Goal: Task Accomplishment & Management: Manage account settings

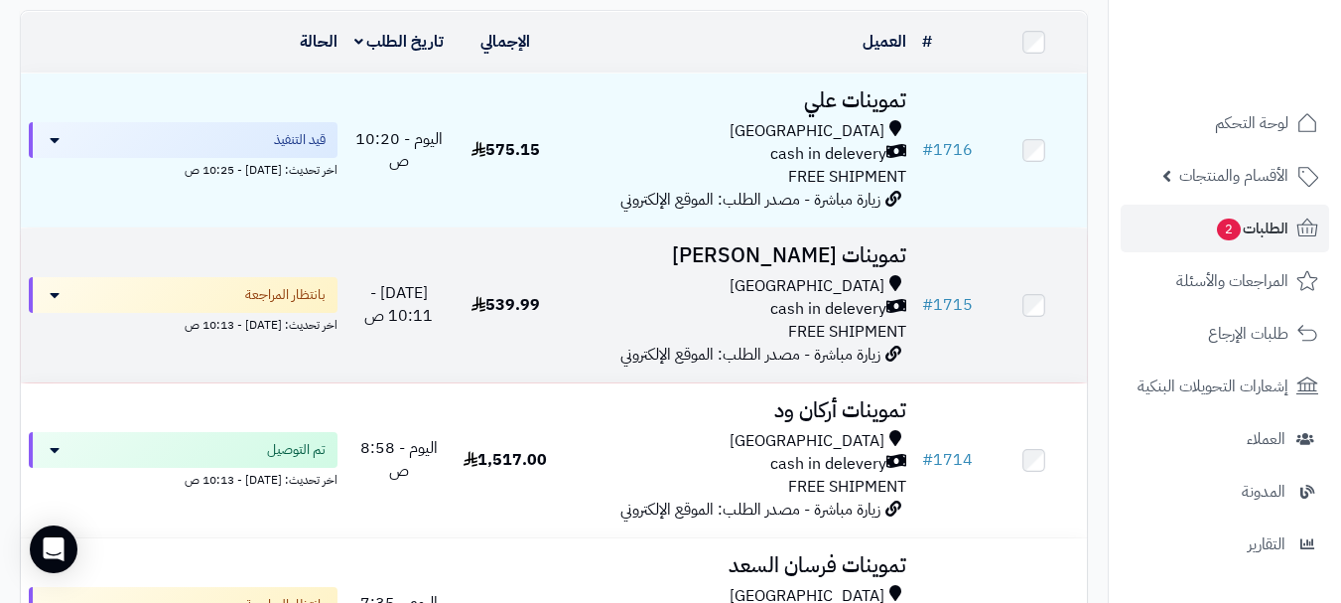
scroll to position [199, 0]
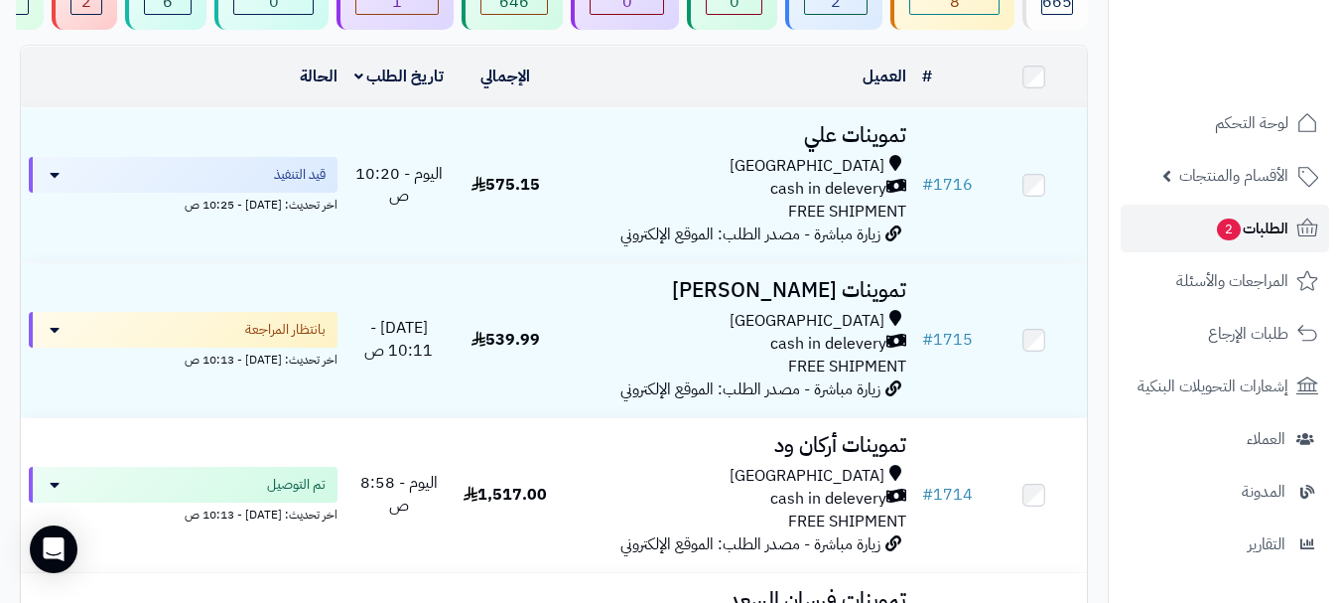
click at [1223, 235] on span "2" at bounding box center [1229, 229] width 24 height 22
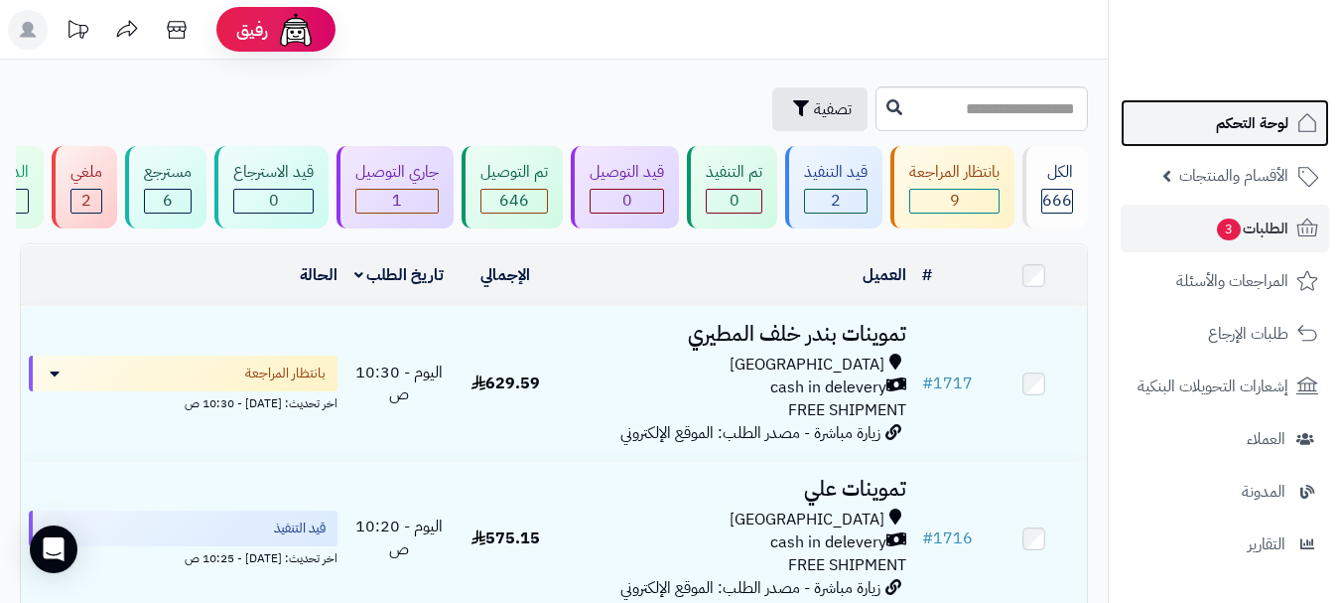
click at [1239, 124] on span "لوحة التحكم" at bounding box center [1252, 123] width 72 height 28
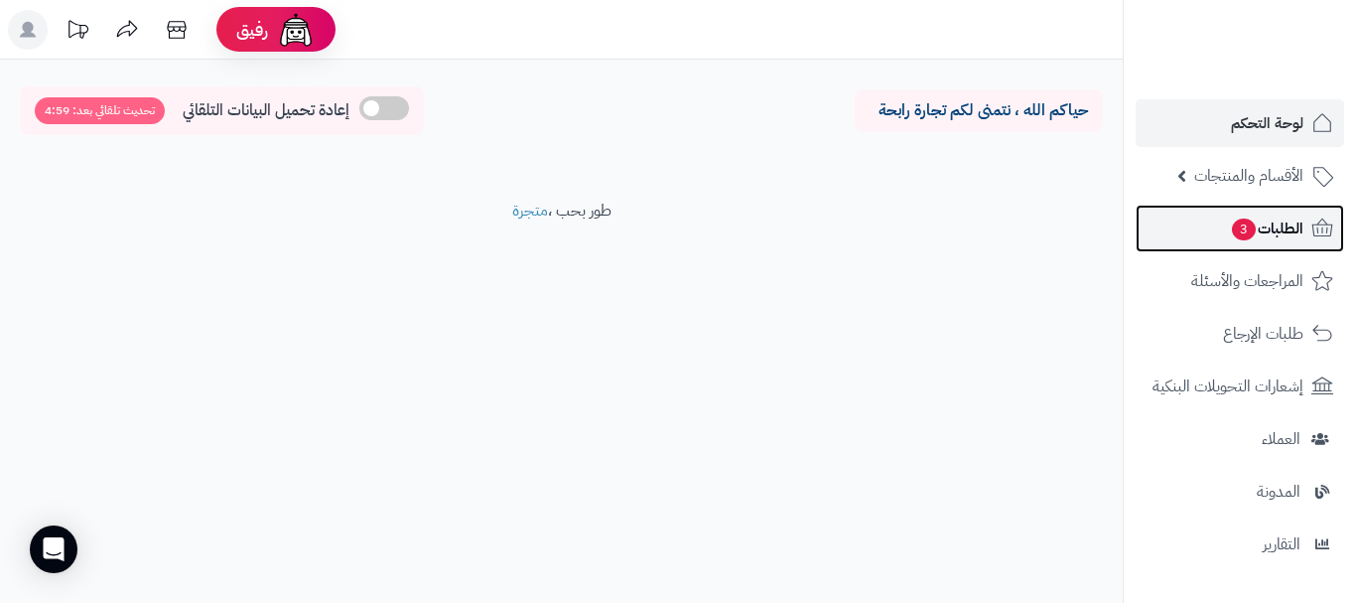
click at [1204, 241] on link "الطلبات 3" at bounding box center [1240, 229] width 208 height 48
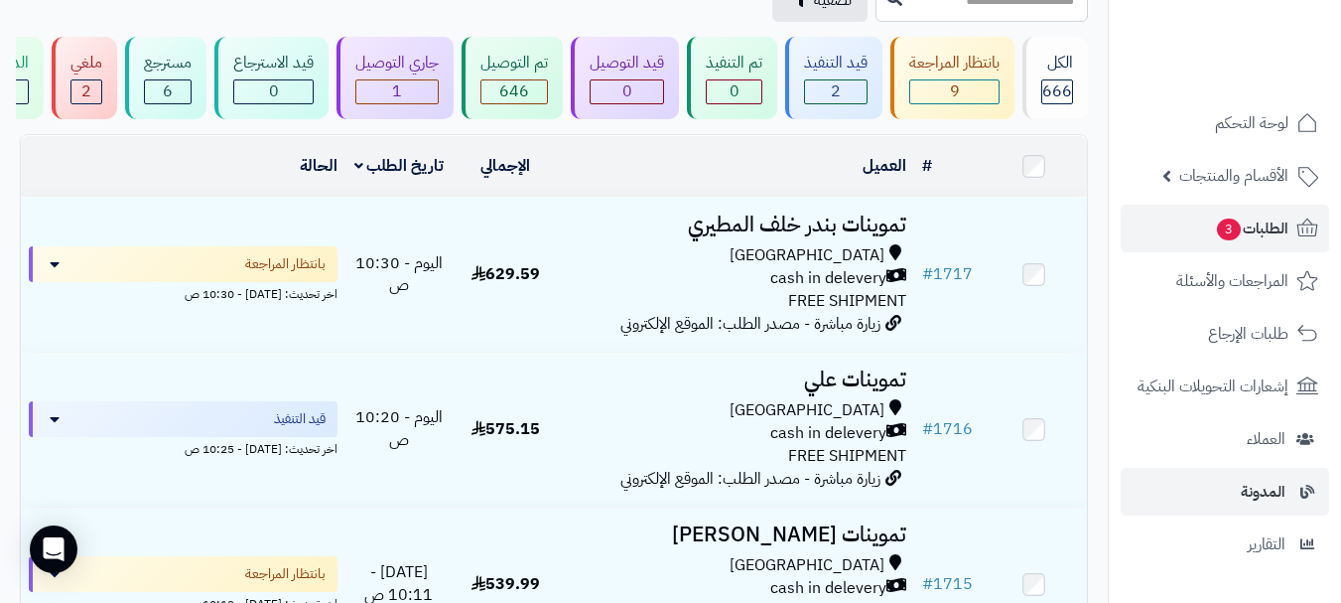
scroll to position [199, 0]
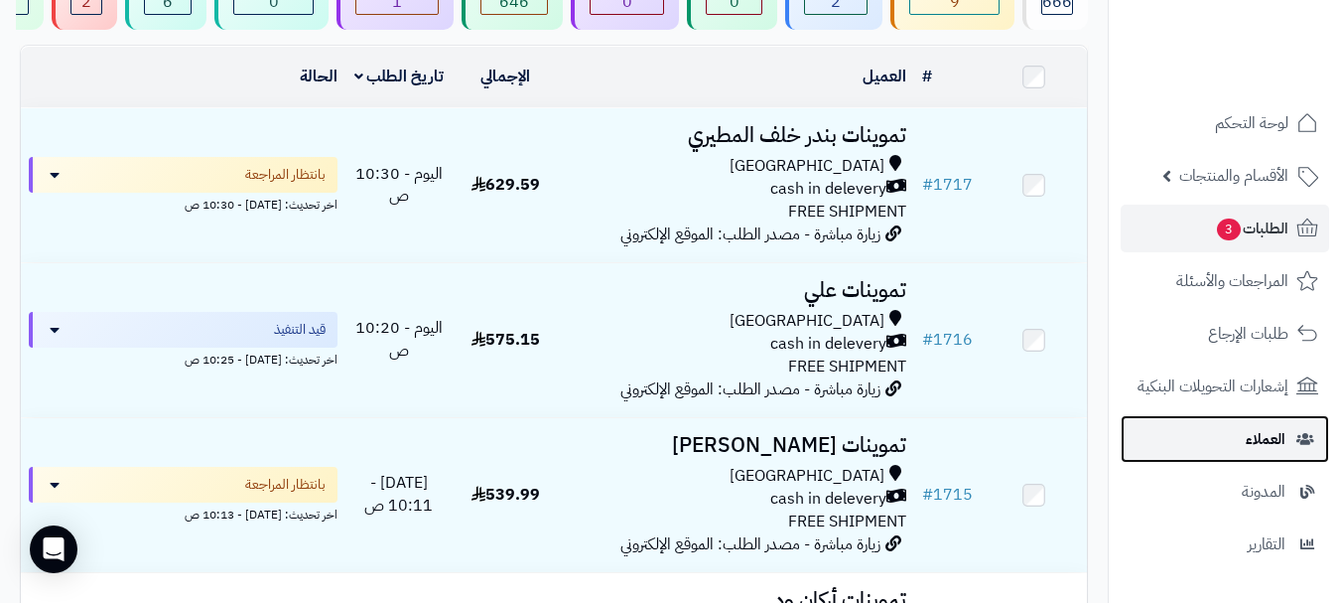
click at [1266, 443] on span "العملاء" at bounding box center [1266, 439] width 40 height 28
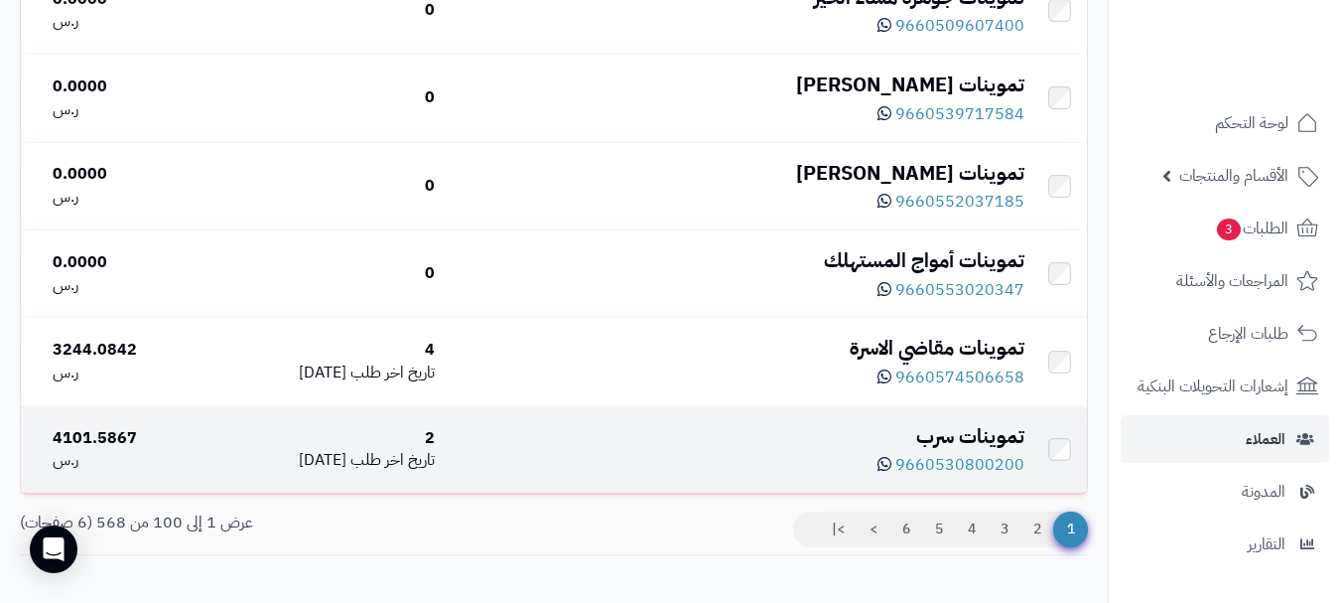
scroll to position [8670, 0]
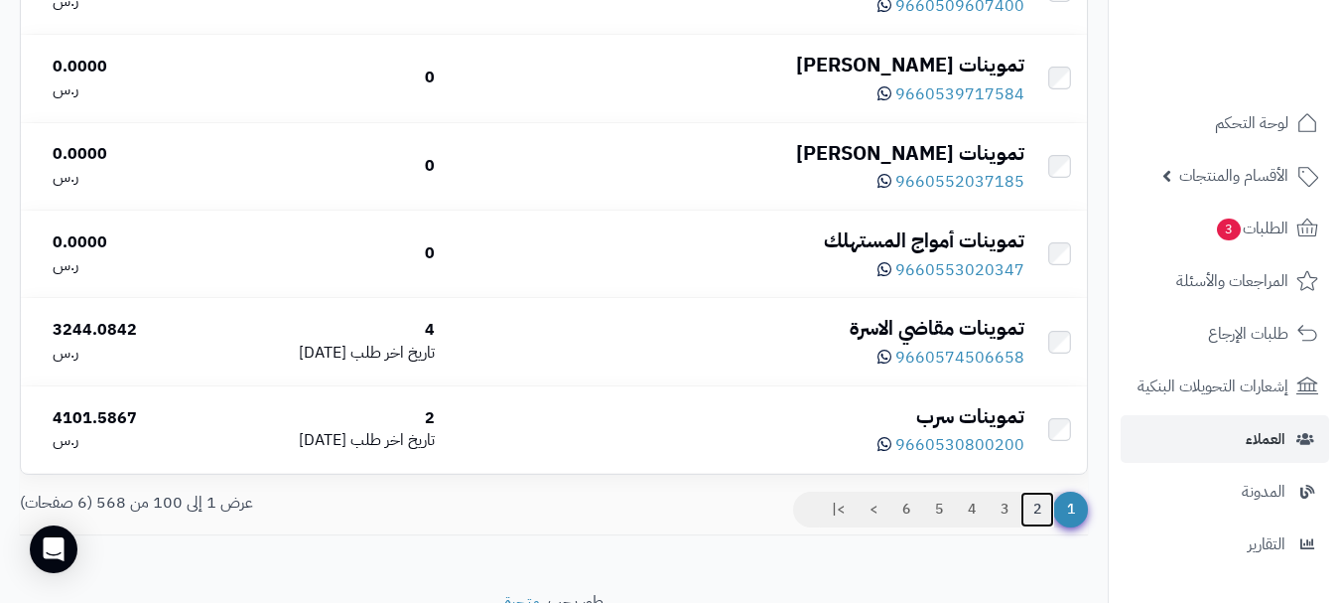
click at [1038, 524] on link "2" at bounding box center [1038, 509] width 34 height 36
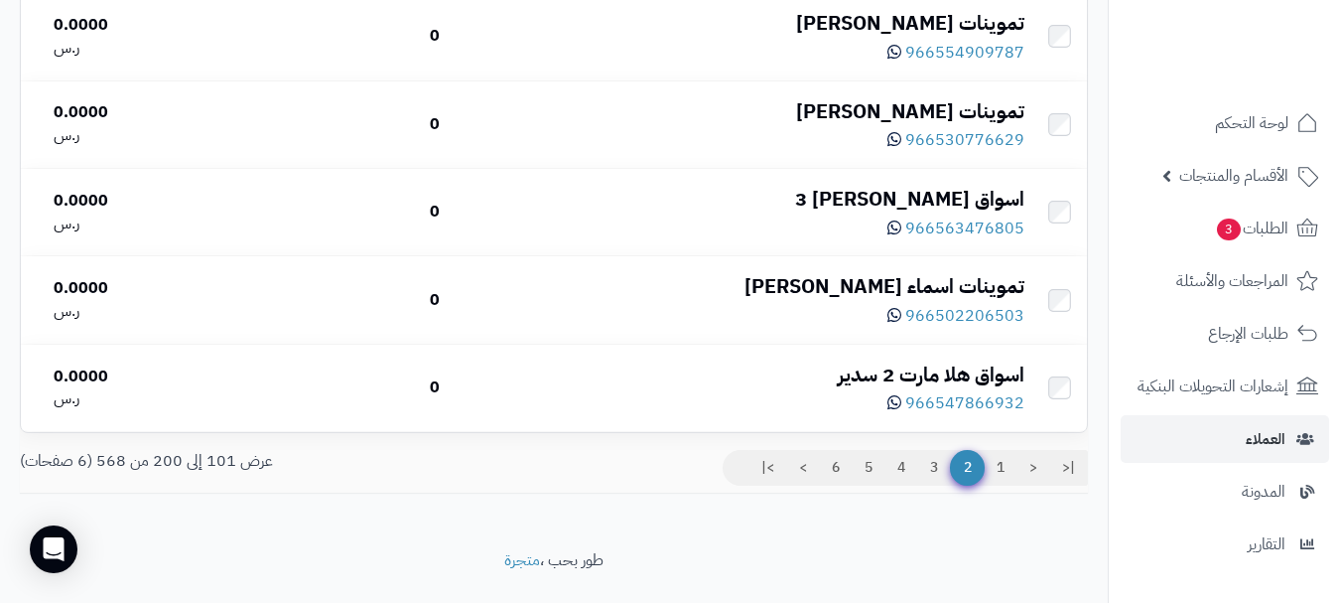
scroll to position [8769, 0]
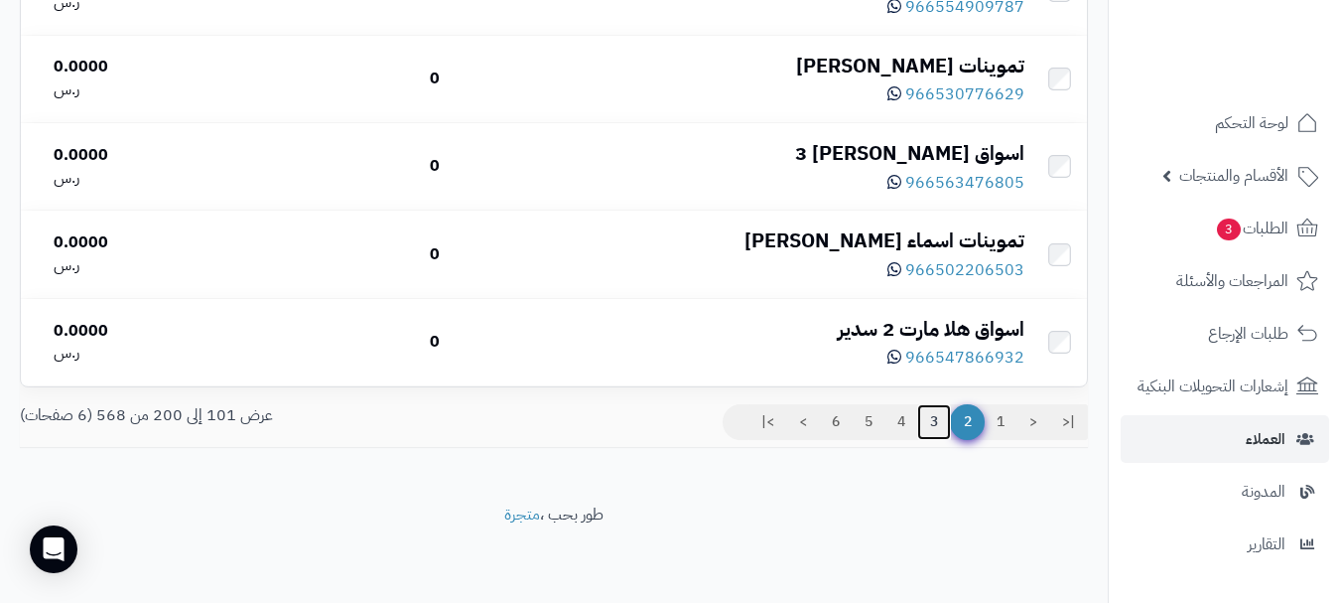
click at [931, 417] on link "3" at bounding box center [934, 422] width 34 height 36
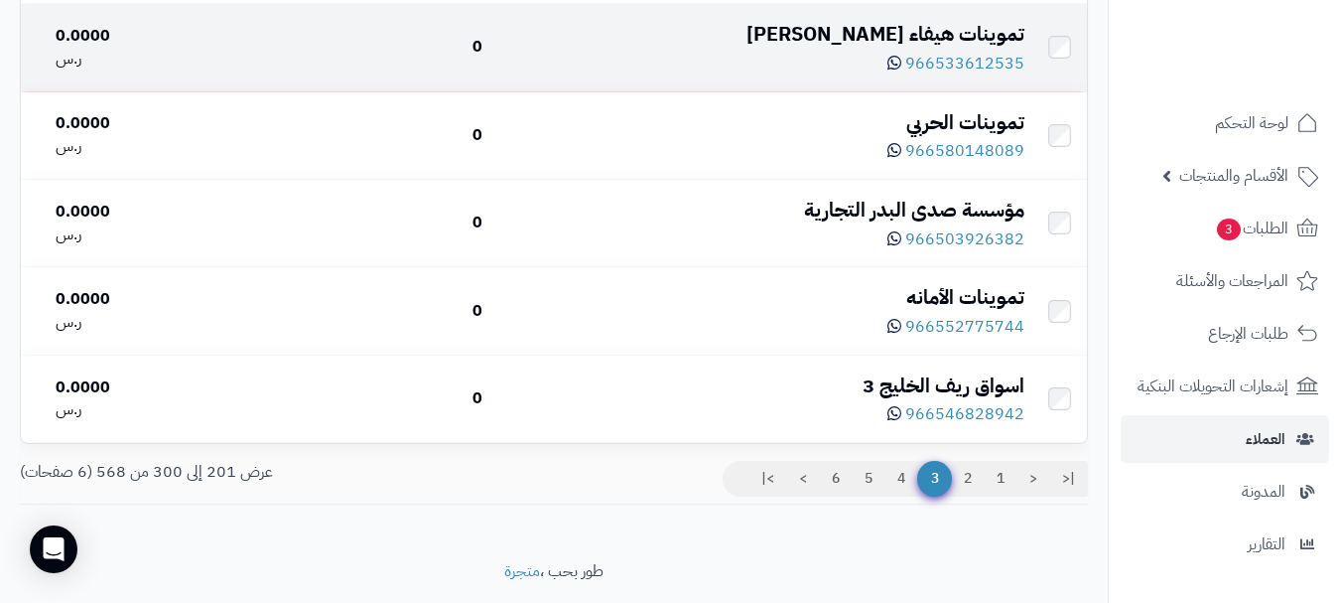
scroll to position [8769, 0]
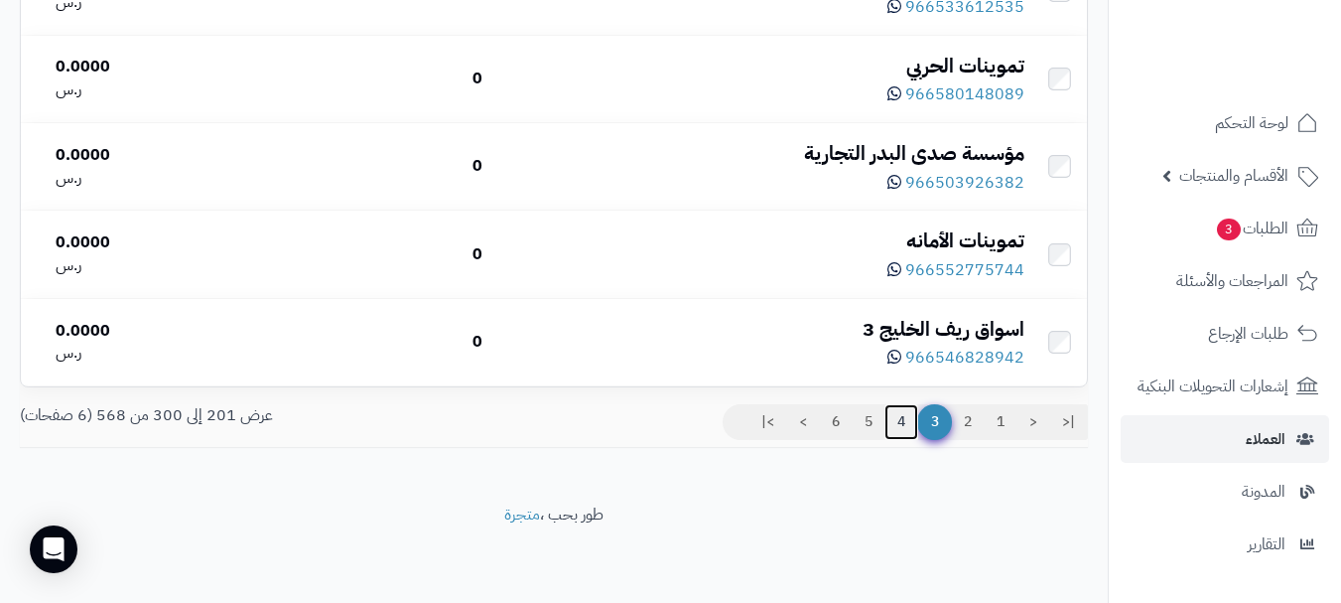
click at [898, 417] on link "4" at bounding box center [902, 422] width 34 height 36
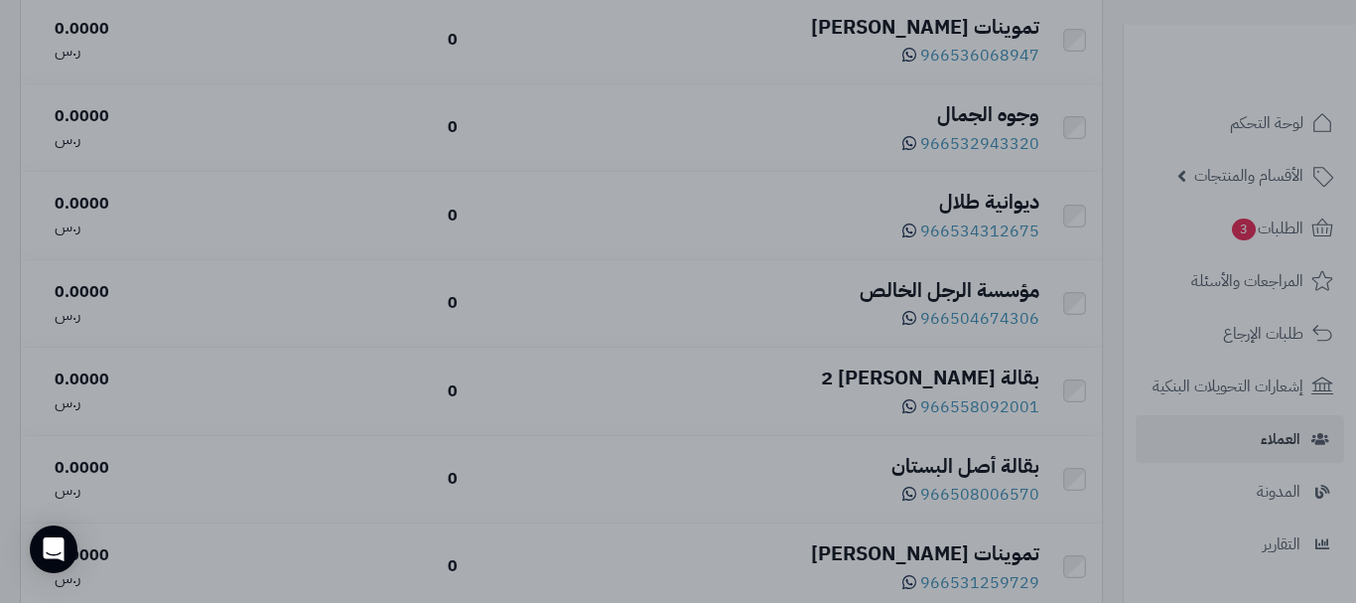
click at [320, 156] on div at bounding box center [678, 301] width 1356 height 603
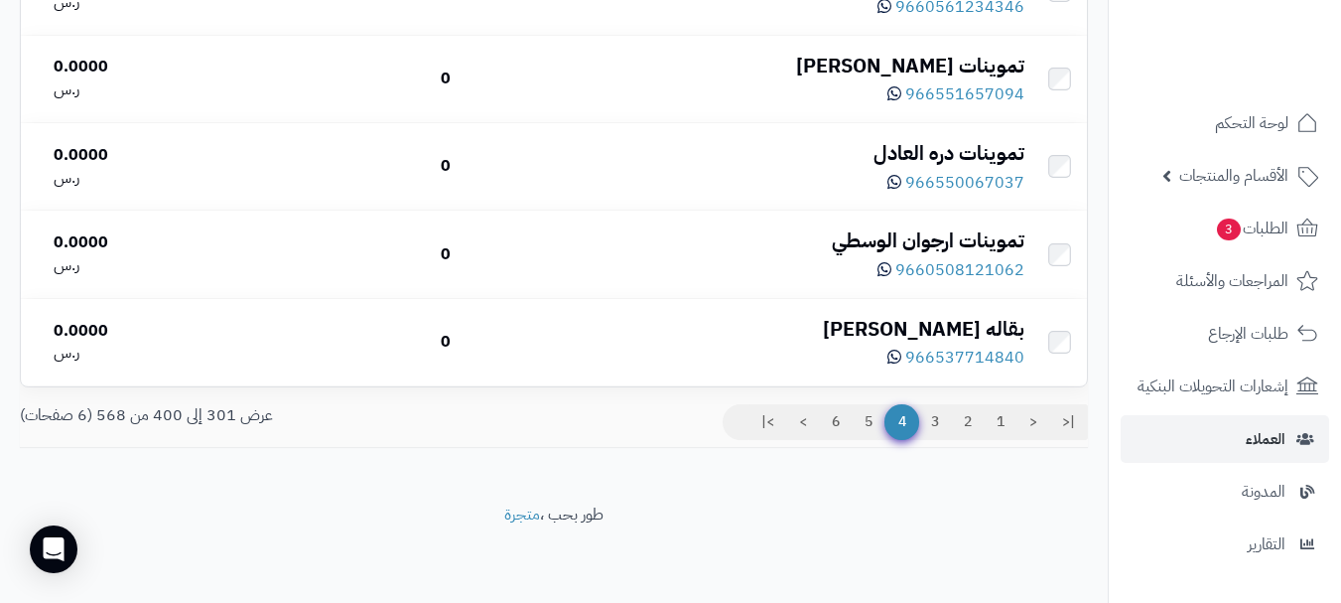
scroll to position [8769, 0]
click at [866, 424] on link "5" at bounding box center [869, 422] width 34 height 36
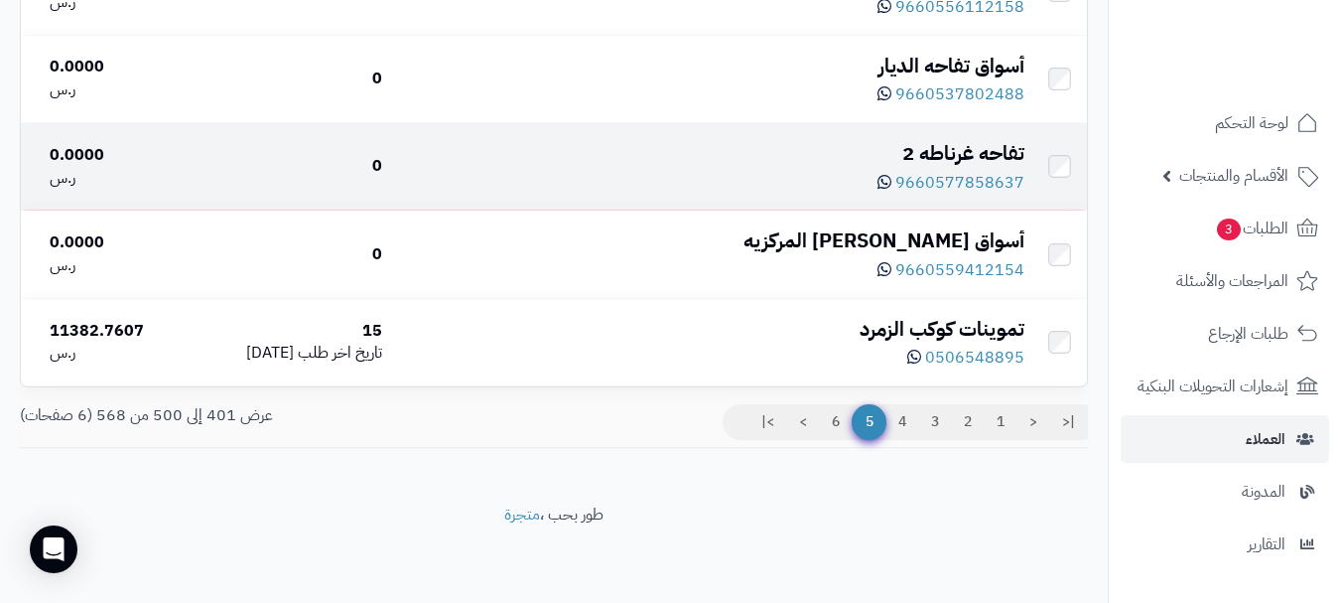
scroll to position [8769, 0]
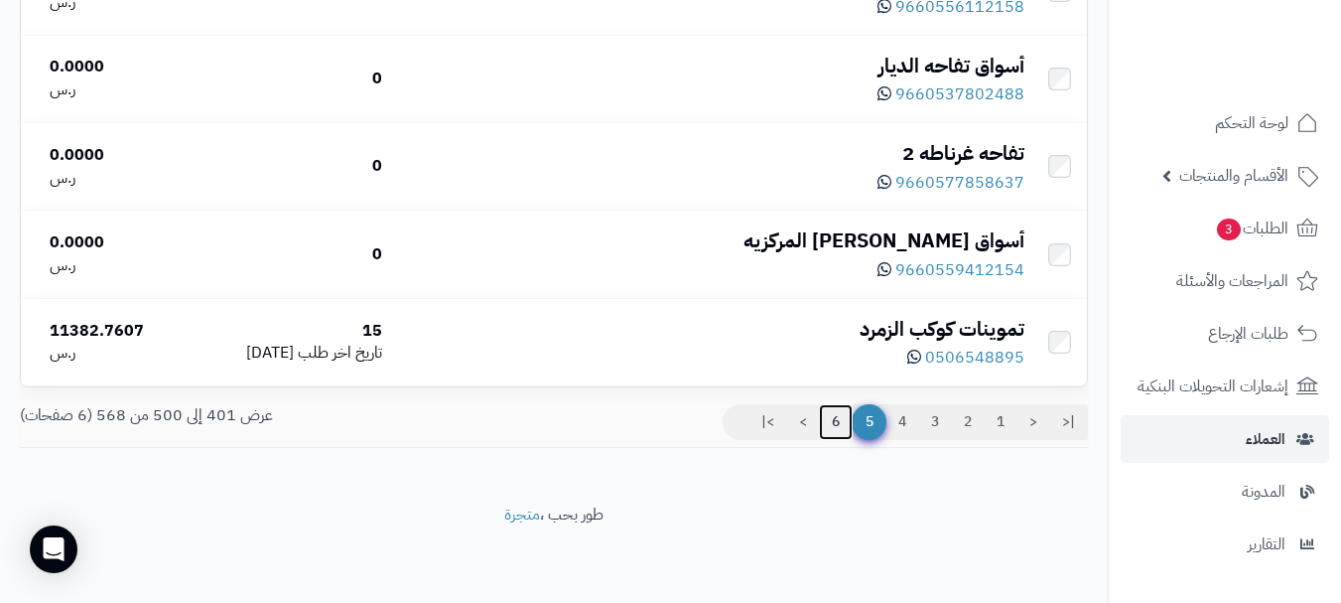
click at [836, 420] on link "6" at bounding box center [836, 422] width 34 height 36
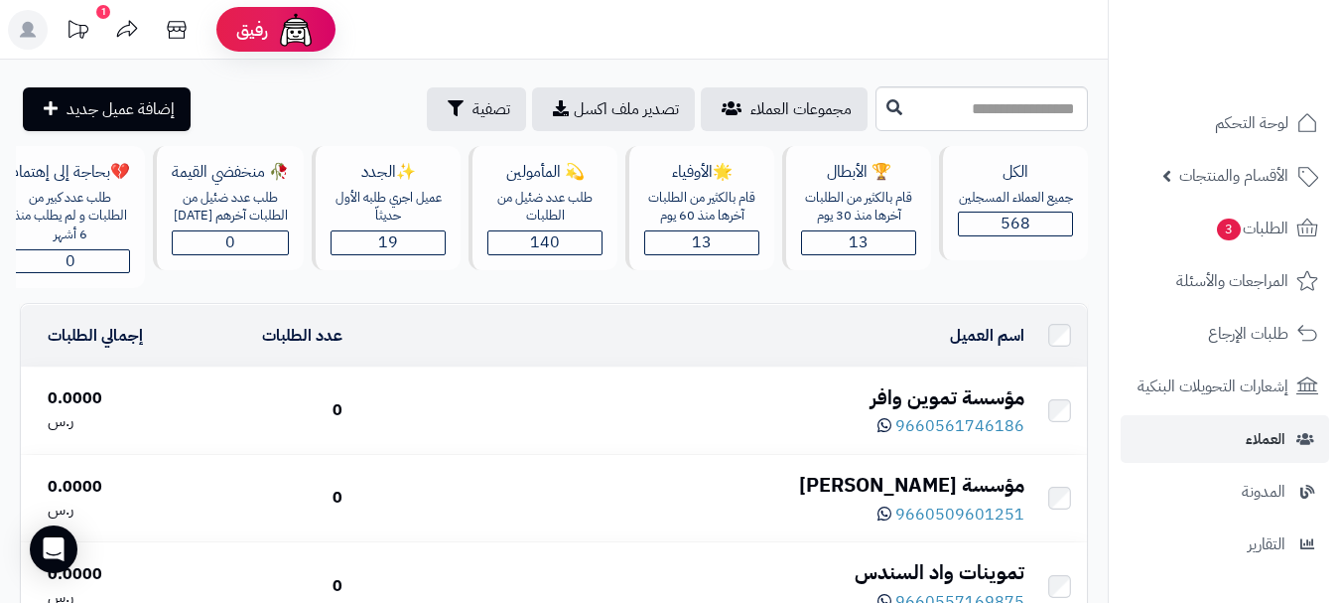
click at [682, 347] on div "اسم العميل" at bounding box center [691, 336] width 666 height 23
click at [395, 244] on span "19" at bounding box center [388, 242] width 20 height 24
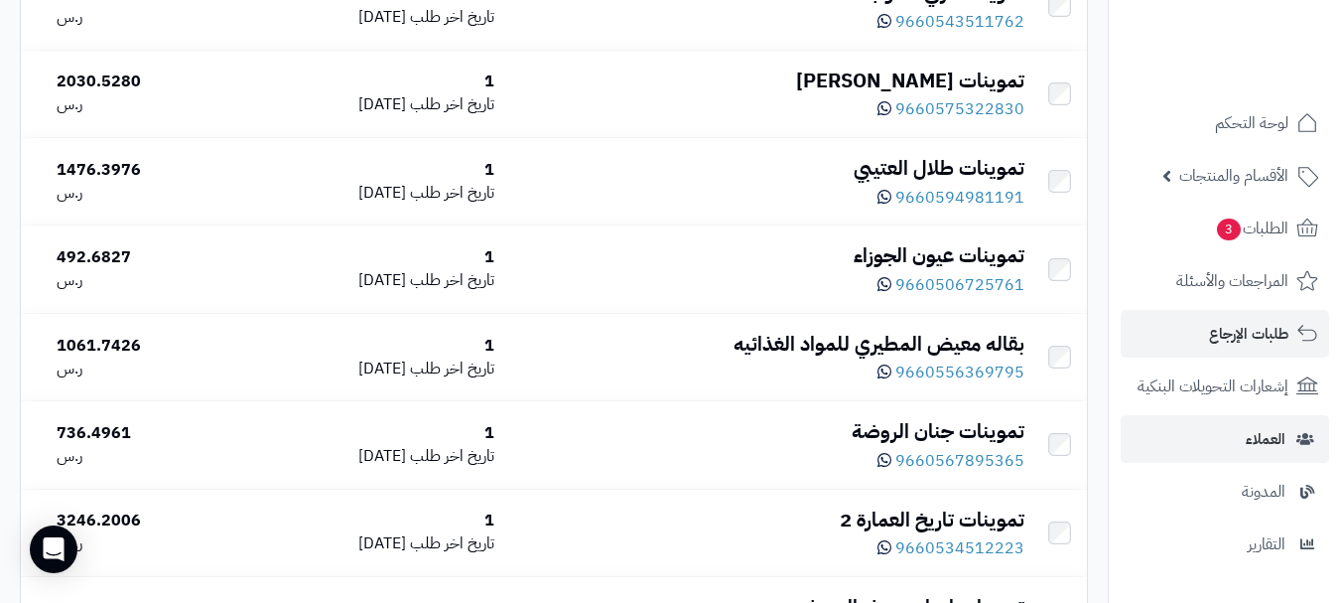
scroll to position [735, 0]
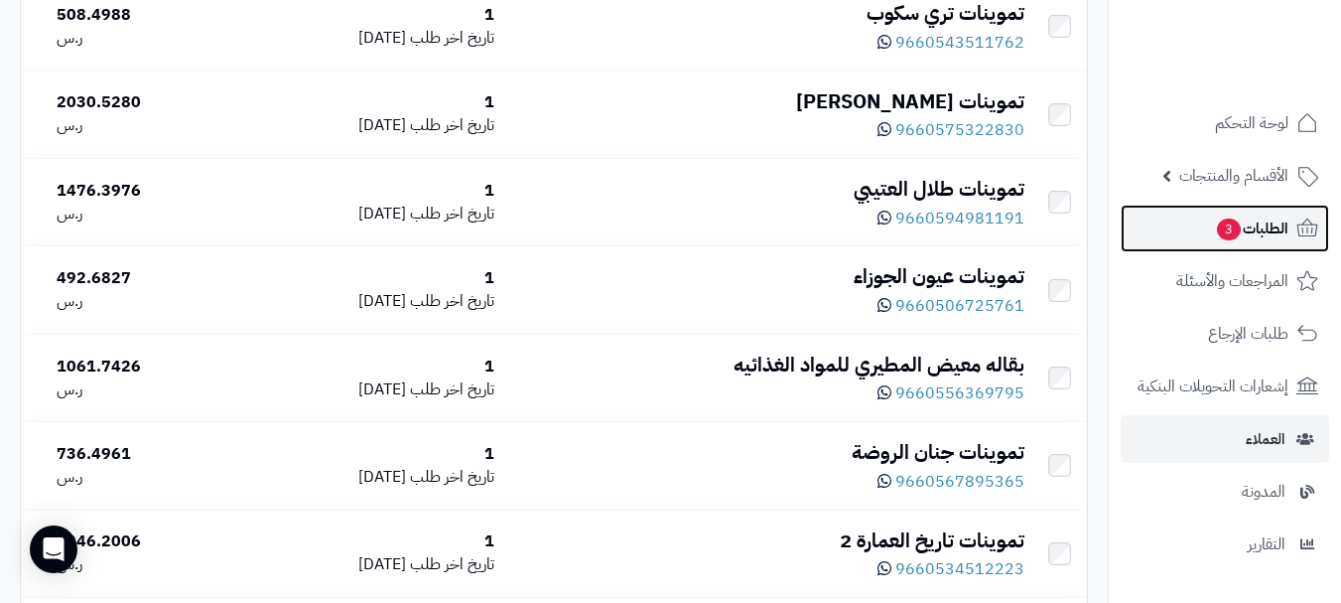
click at [1215, 234] on span "الطلبات 3" at bounding box center [1251, 228] width 73 height 28
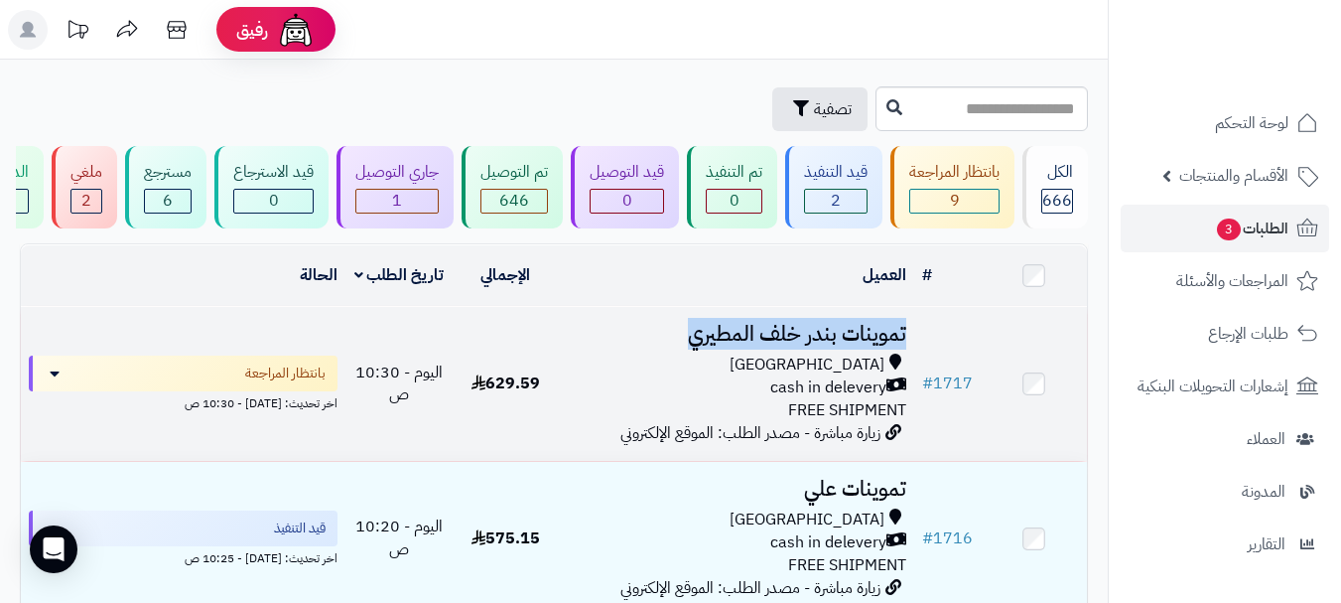
drag, startPoint x: 922, startPoint y: 341, endPoint x: 628, endPoint y: 344, distance: 293.9
click at [628, 344] on tr "# 1717 تموينات [PERSON_NAME] [GEOGRAPHIC_DATA] cash in delevery FREE SHIPMENT ز…" at bounding box center [554, 384] width 1066 height 154
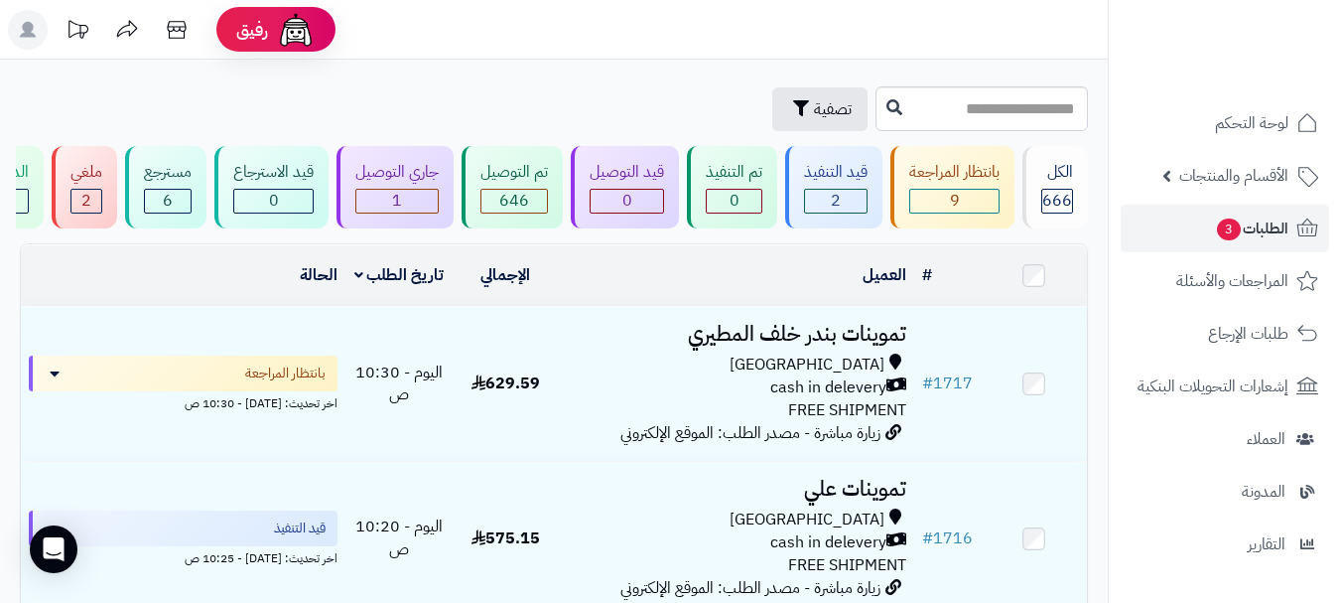
click at [754, 286] on div "العميل" at bounding box center [737, 275] width 340 height 23
click at [768, 281] on div "العميل" at bounding box center [737, 275] width 340 height 23
drag, startPoint x: 953, startPoint y: 280, endPoint x: 259, endPoint y: 292, distance: 694.0
click at [259, 292] on tr "# المحدد: 0 العميل الاجراءات طباعة قائمة الشحن طباعة فواتير الطلبات طباعة بوليص…" at bounding box center [554, 275] width 1066 height 61
click at [615, 283] on div "العميل" at bounding box center [737, 275] width 340 height 23
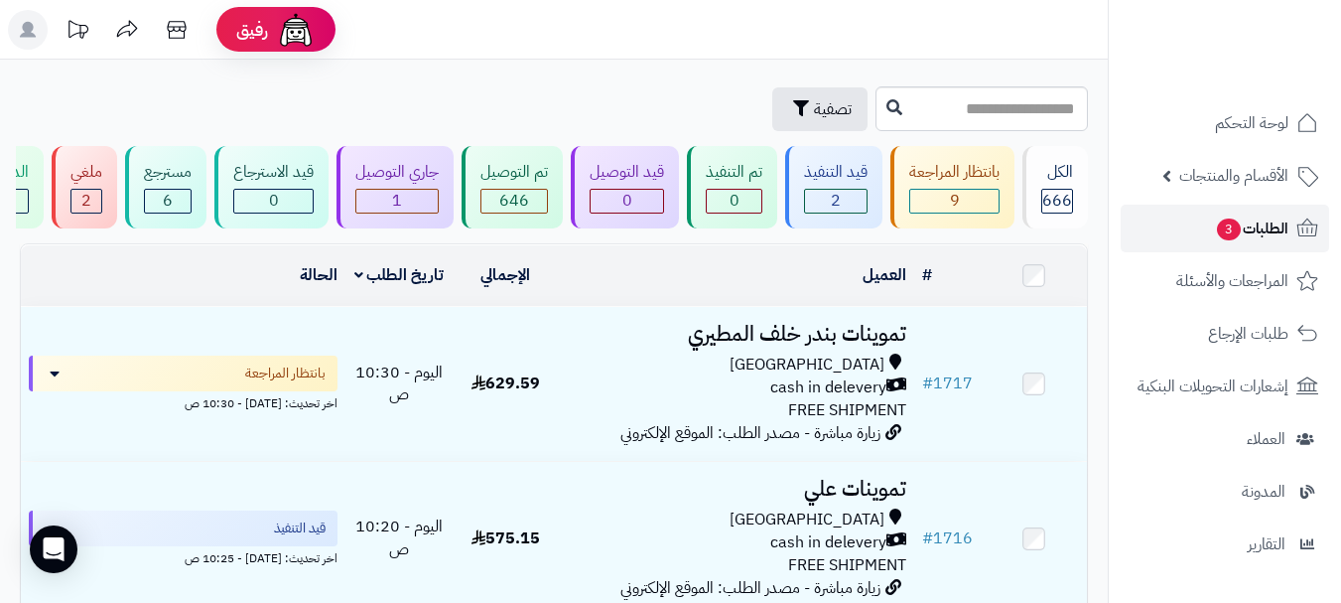
click at [1206, 240] on link "الطلبات 3" at bounding box center [1225, 229] width 208 height 48
drag, startPoint x: 538, startPoint y: 88, endPoint x: 545, endPoint y: 56, distance: 33.5
click at [538, 87] on div "تصفية" at bounding box center [445, 109] width 851 height 44
drag, startPoint x: 546, startPoint y: 37, endPoint x: 546, endPoint y: 5, distance: 31.8
click at [546, 36] on header "رفيق ! الطلبات معالجة مكتمل إرجاع المنتجات العملاء المتواجدون الان 568 عملاء من…" at bounding box center [670, 30] width 1341 height 60
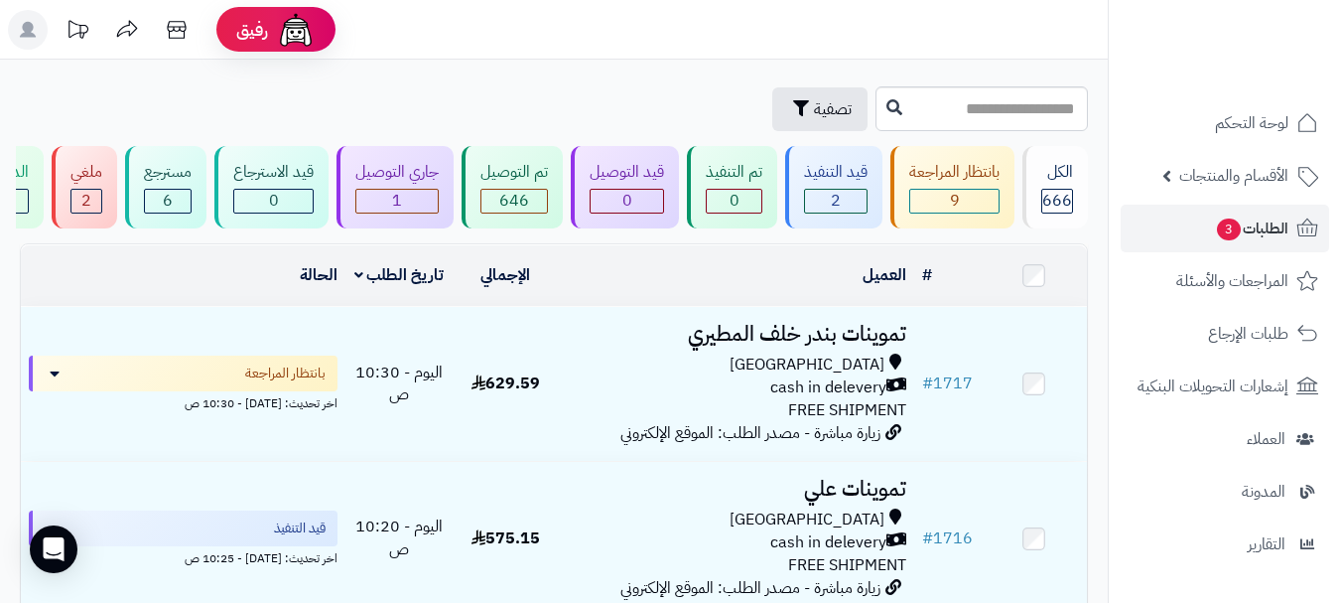
click at [558, 38] on header "رفيق ! الطلبات معالجة مكتمل إرجاع المنتجات العملاء المتواجدون الان 568 عملاء من…" at bounding box center [670, 30] width 1341 height 60
click at [568, 97] on div "تصفية" at bounding box center [445, 109] width 851 height 44
click at [580, 27] on header "رفيق ! الطلبات معالجة مكتمل إرجاع المنتجات العملاء المتواجدون الان 568 عملاء من…" at bounding box center [670, 30] width 1341 height 60
drag, startPoint x: 582, startPoint y: 34, endPoint x: 584, endPoint y: 88, distance: 54.6
click at [582, 36] on header "رفيق ! الطلبات معالجة مكتمل إرجاع المنتجات العملاء المتواجدون الان 568 عملاء من…" at bounding box center [670, 30] width 1341 height 60
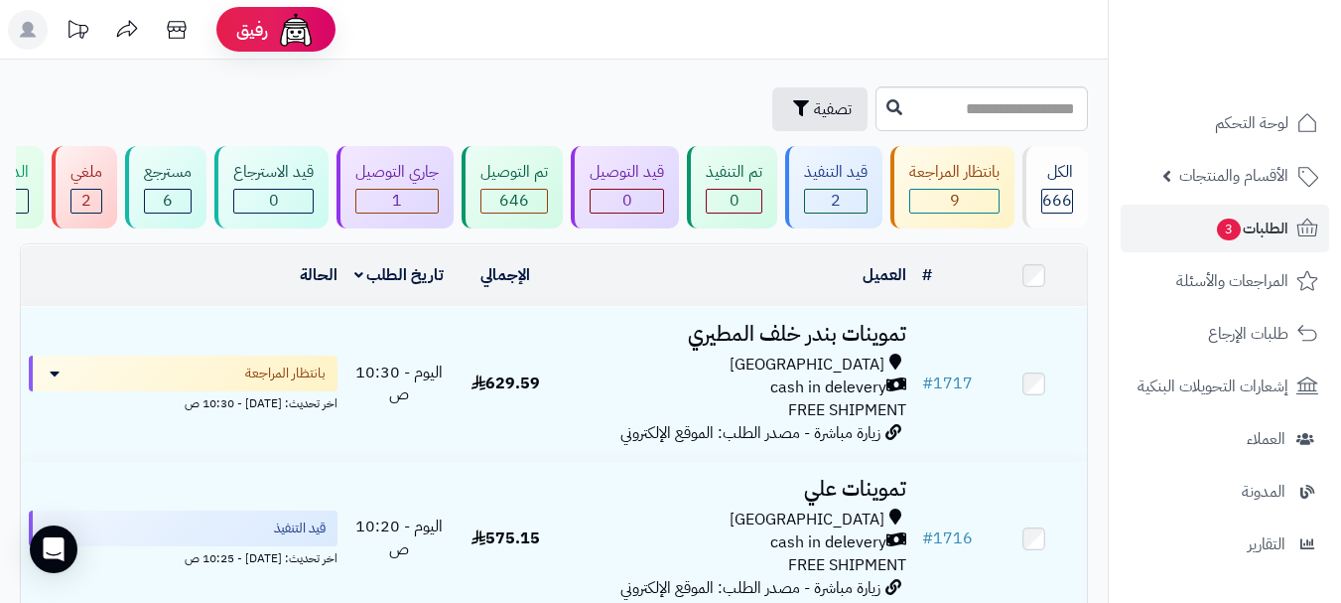
click at [584, 99] on div "تصفية" at bounding box center [445, 109] width 851 height 44
click at [582, 40] on header "رفيق ! الطلبات معالجة مكتمل إرجاع المنتجات العملاء المتواجدون الان 568 عملاء من…" at bounding box center [670, 30] width 1341 height 60
click at [602, 37] on header "رفيق ! الطلبات معالجة مكتمل إرجاع المنتجات العملاء المتواجدون الان 568 عملاء من…" at bounding box center [670, 30] width 1341 height 60
click at [606, 96] on div "تصفية" at bounding box center [445, 109] width 851 height 44
drag, startPoint x: 600, startPoint y: 23, endPoint x: 600, endPoint y: 0, distance: 22.8
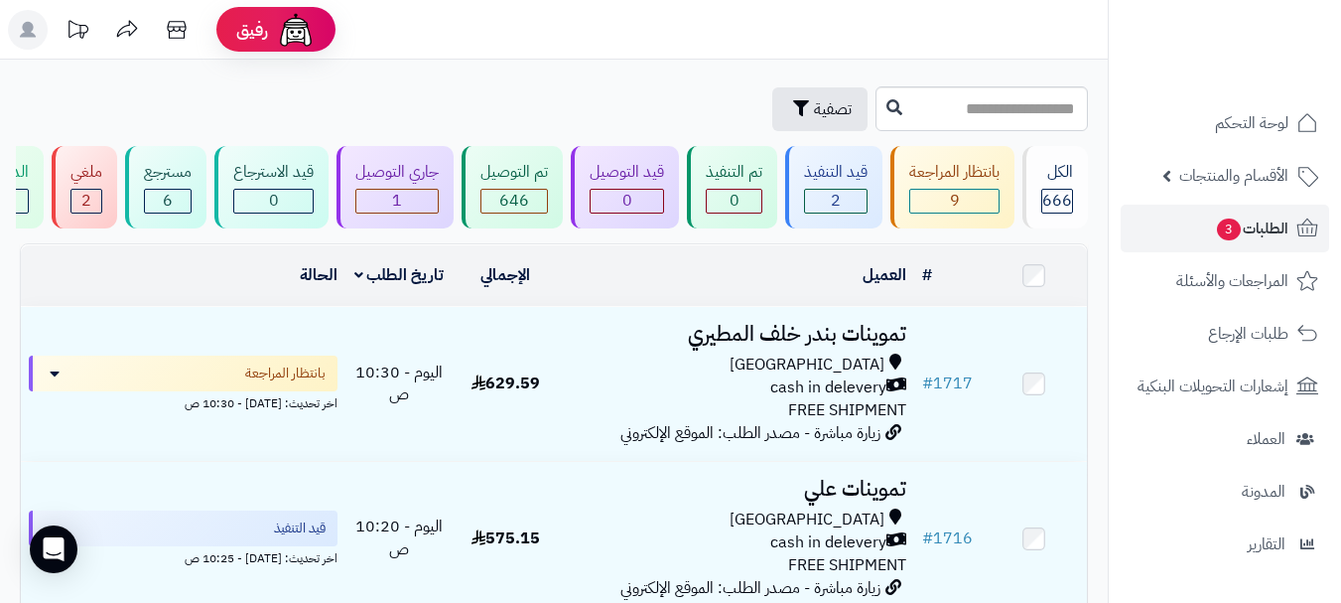
click at [600, 18] on header "رفيق ! الطلبات معالجة مكتمل إرجاع المنتجات العملاء المتواجدون الان 568 عملاء من…" at bounding box center [670, 30] width 1341 height 60
drag, startPoint x: 612, startPoint y: 93, endPoint x: 604, endPoint y: 34, distance: 60.1
click at [611, 91] on div "تصفية" at bounding box center [445, 109] width 851 height 44
click at [601, 14] on header "رفيق ! الطلبات معالجة مكتمل إرجاع المنتجات العملاء المتواجدون الان 568 عملاء من…" at bounding box center [670, 30] width 1341 height 60
click at [1235, 208] on link "الطلبات 3" at bounding box center [1225, 229] width 208 height 48
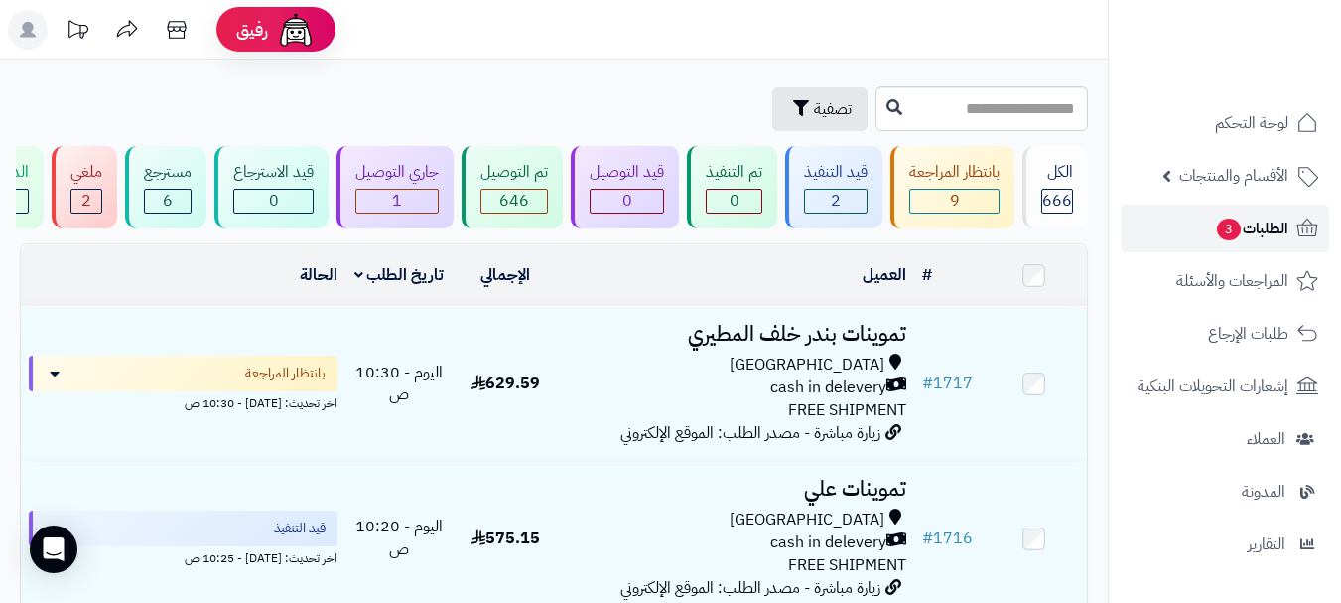
click at [1163, 216] on link "الطلبات 3" at bounding box center [1225, 229] width 208 height 48
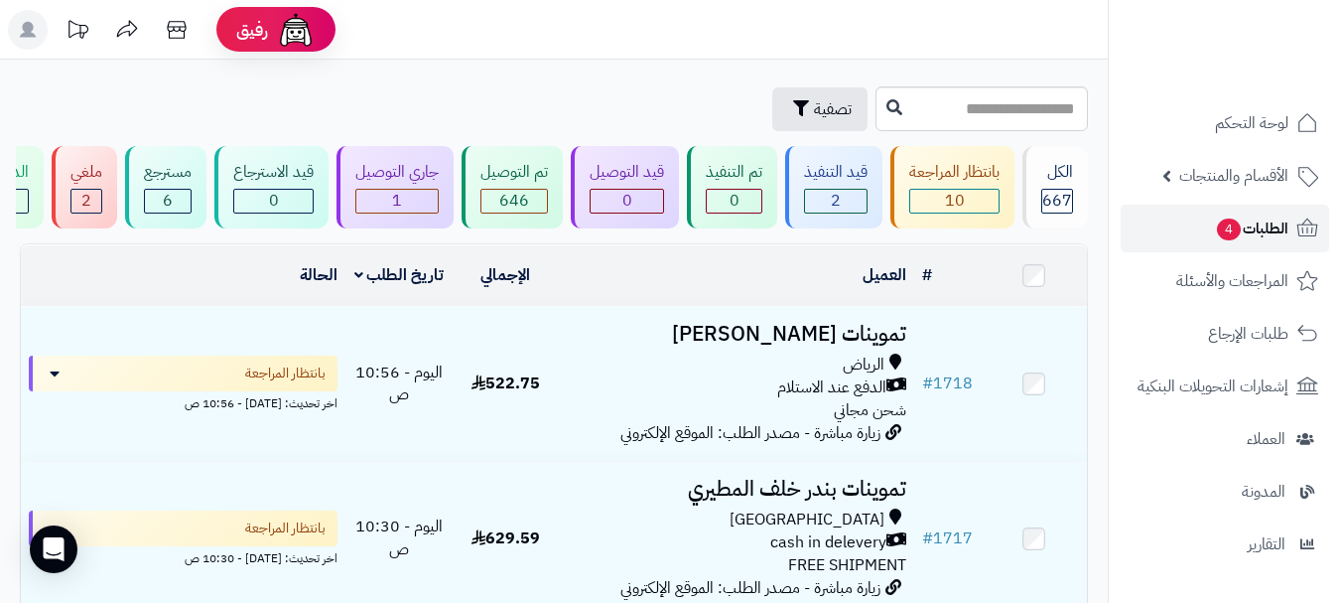
click at [1227, 223] on span "4" at bounding box center [1228, 228] width 25 height 23
click at [1182, 235] on link "الطلبات 4" at bounding box center [1225, 229] width 208 height 48
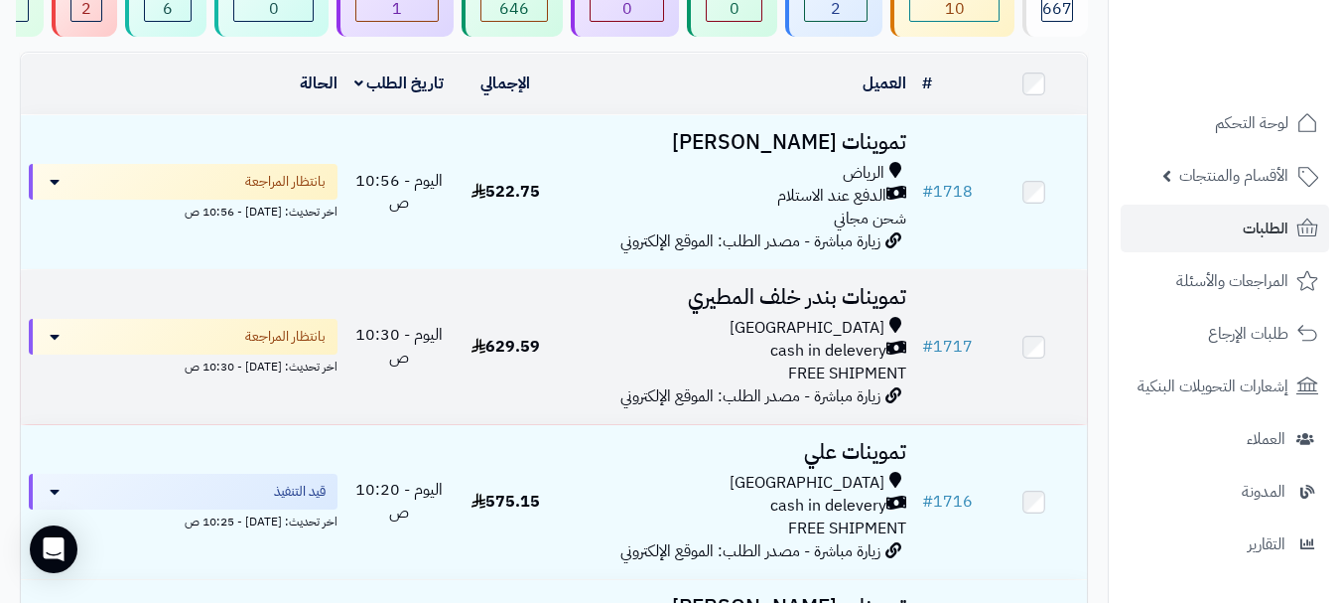
scroll to position [199, 0]
